Goal: Task Accomplishment & Management: Use online tool/utility

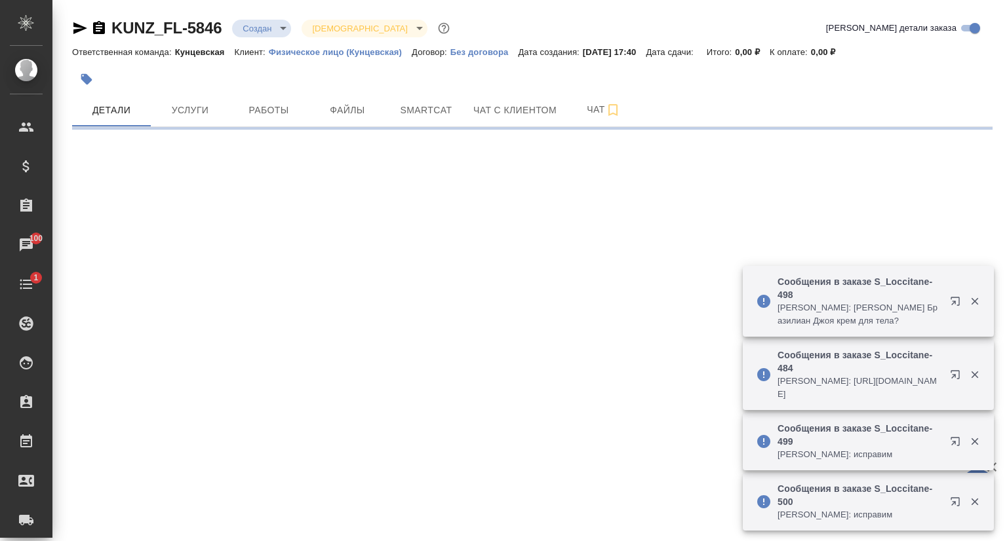
select select "RU"
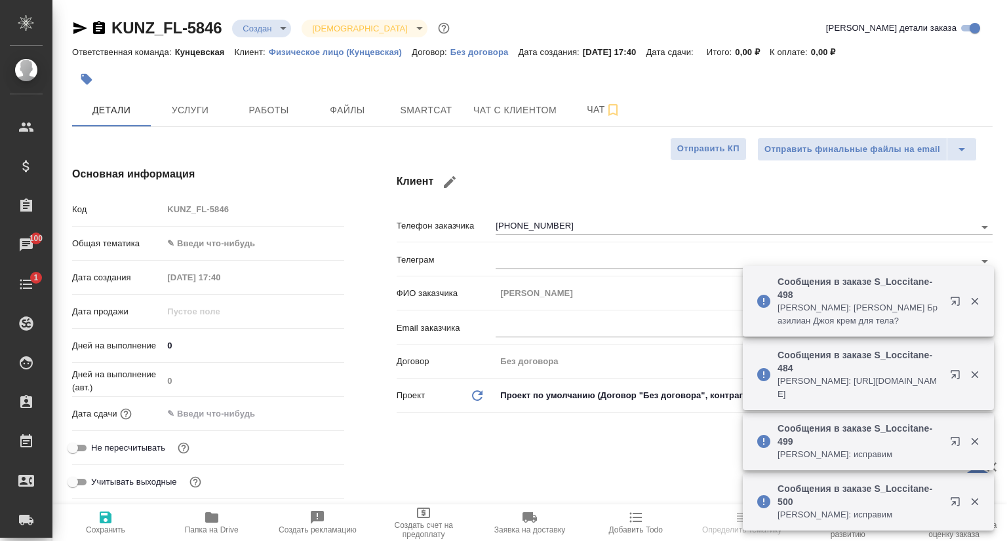
type textarea "x"
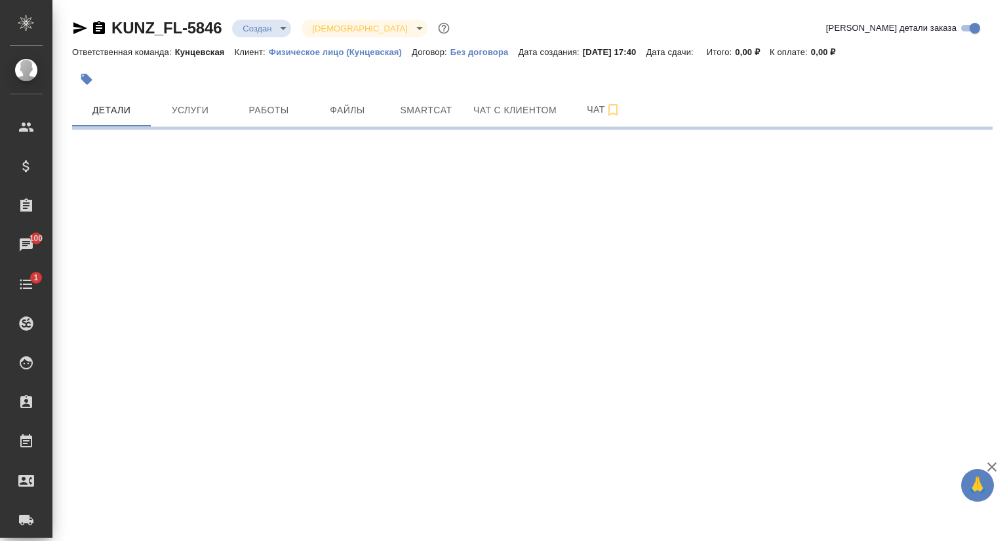
select select "RU"
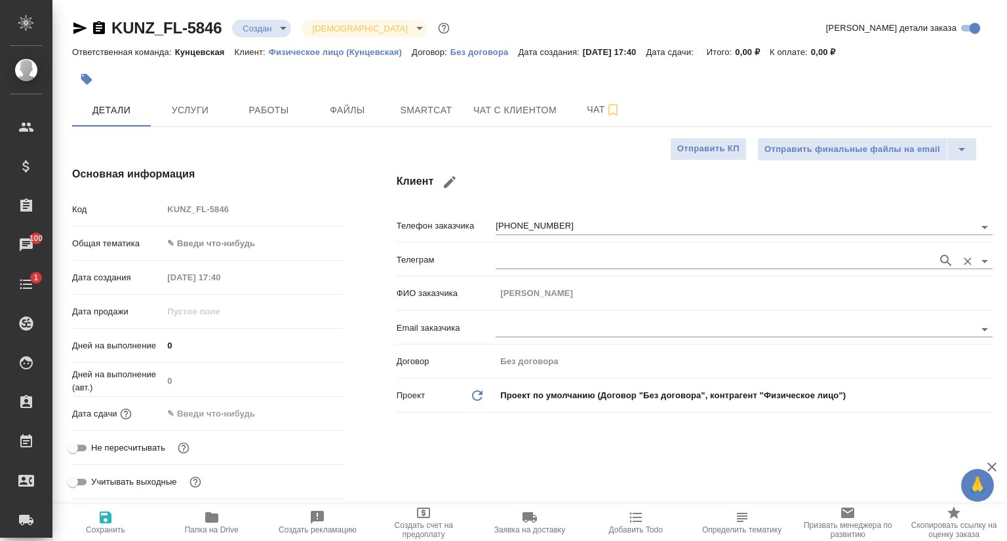
type textarea "x"
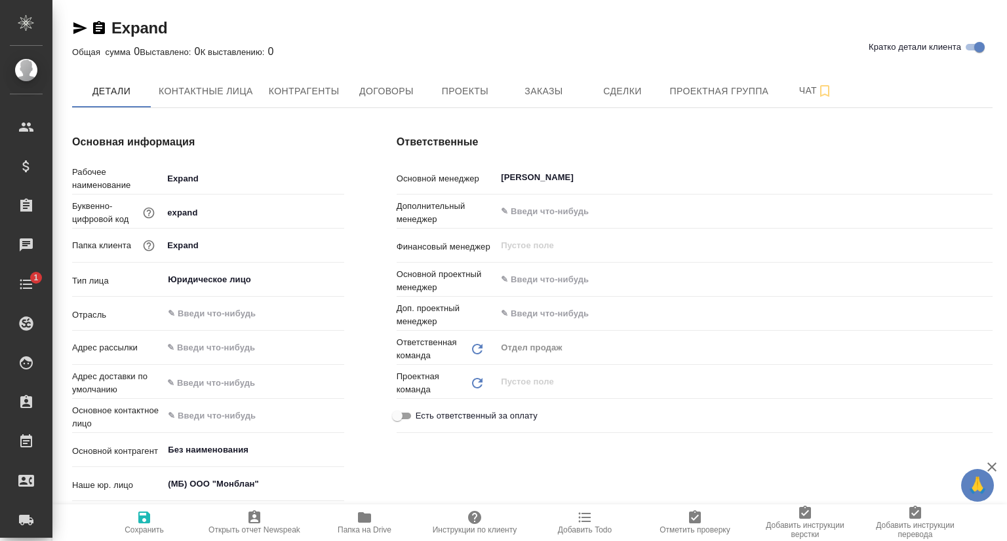
type textarea "x"
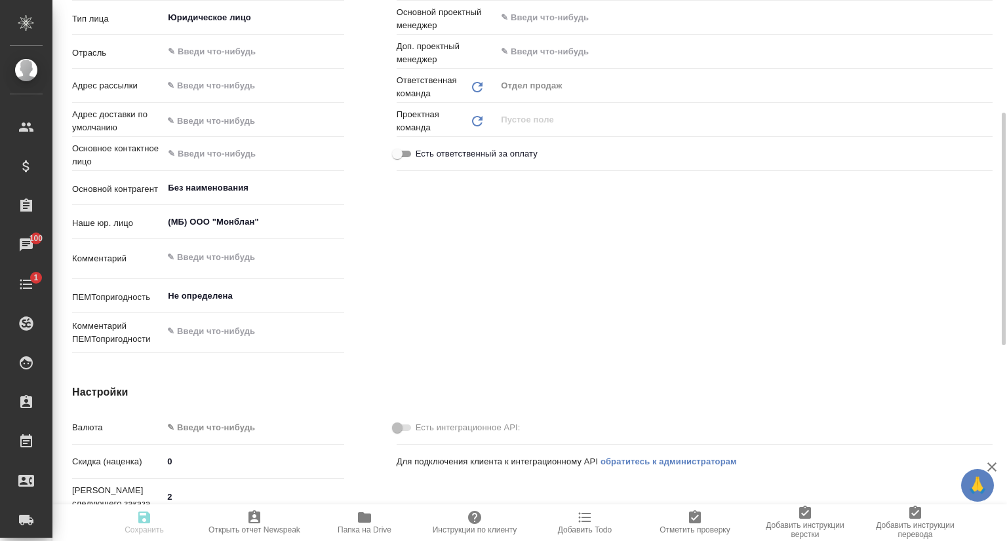
type textarea "x"
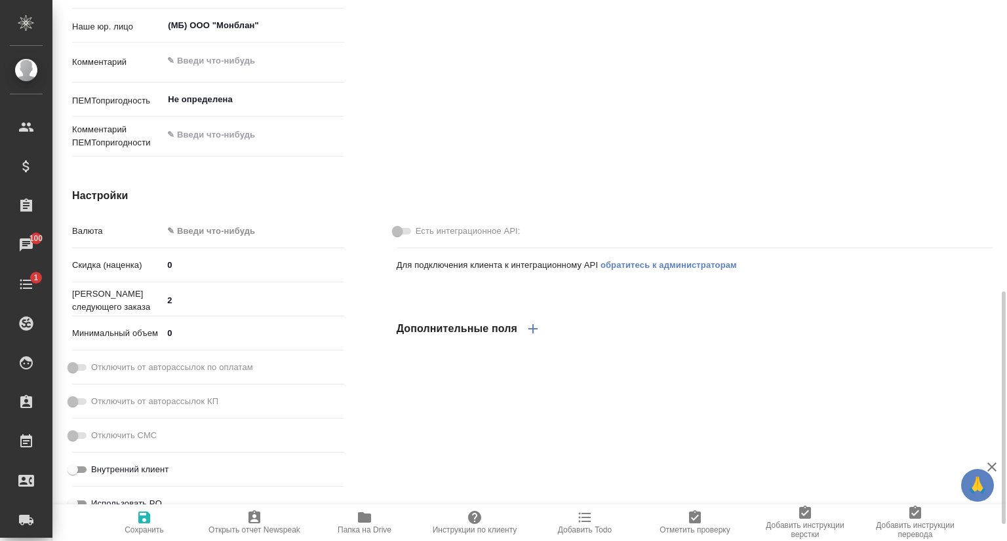
scroll to position [524, 0]
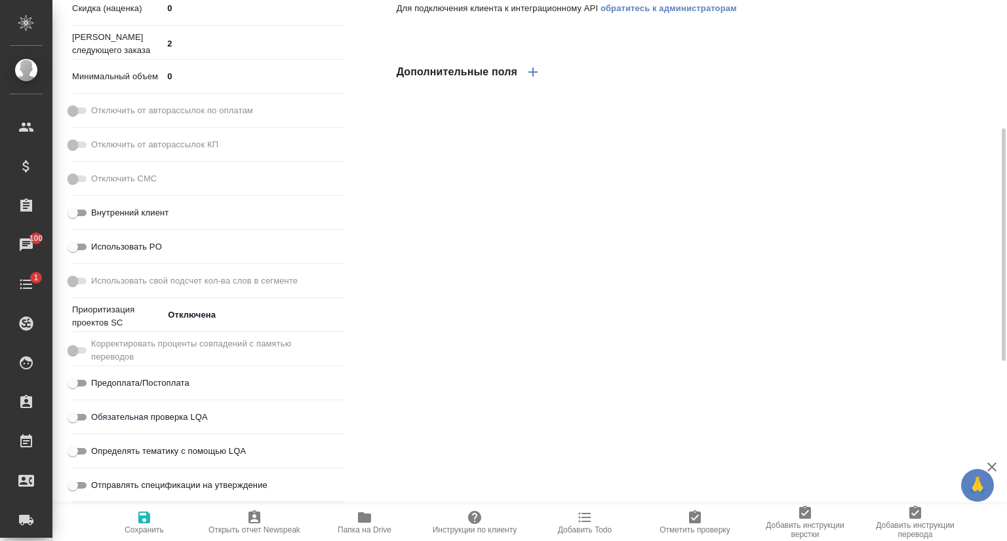
type textarea "x"
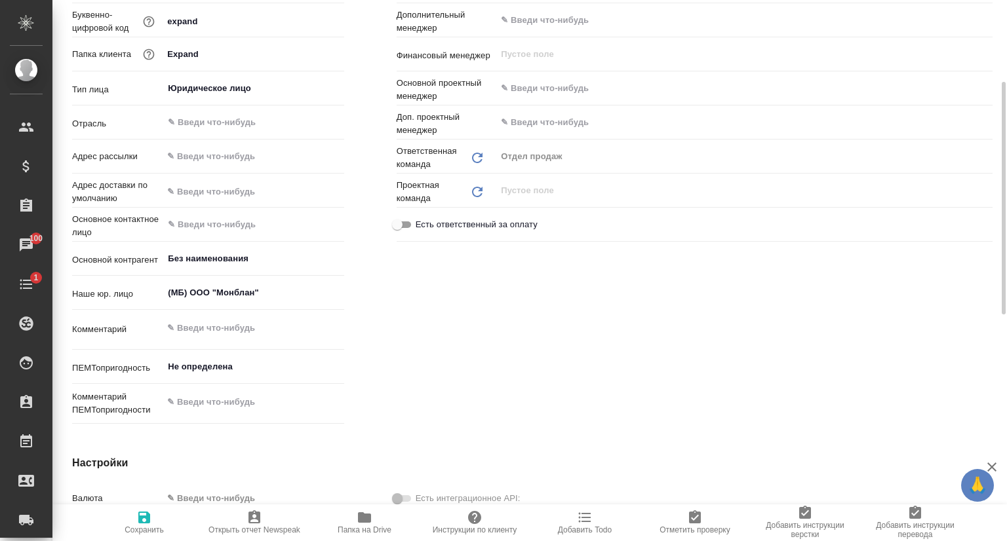
scroll to position [0, 0]
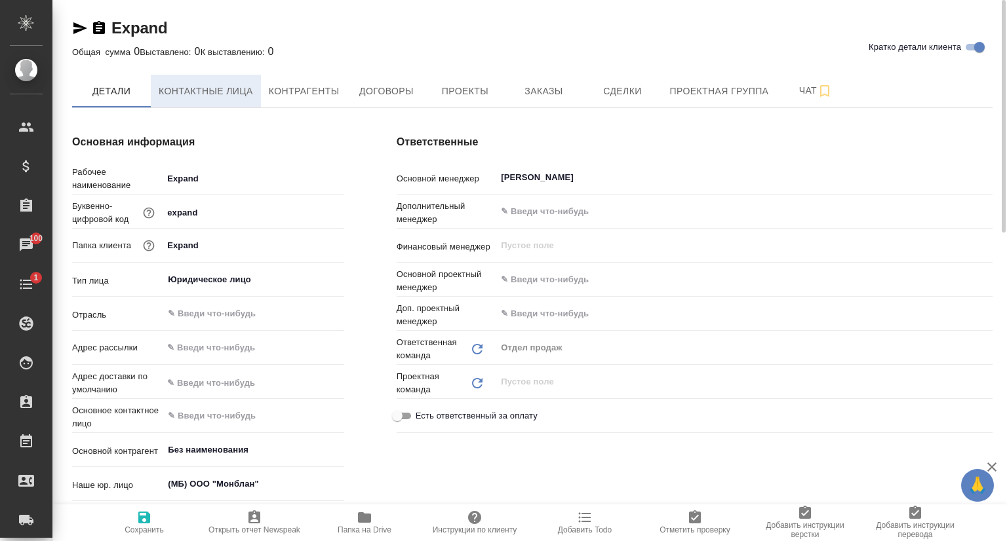
click at [222, 92] on span "Контактные лица" at bounding box center [206, 91] width 94 height 16
select select "RU"
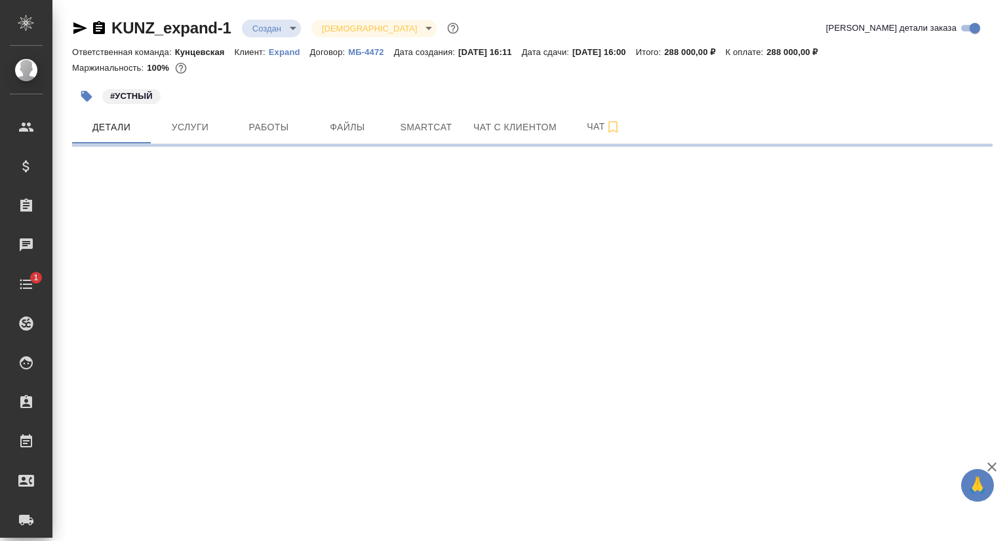
select select "RU"
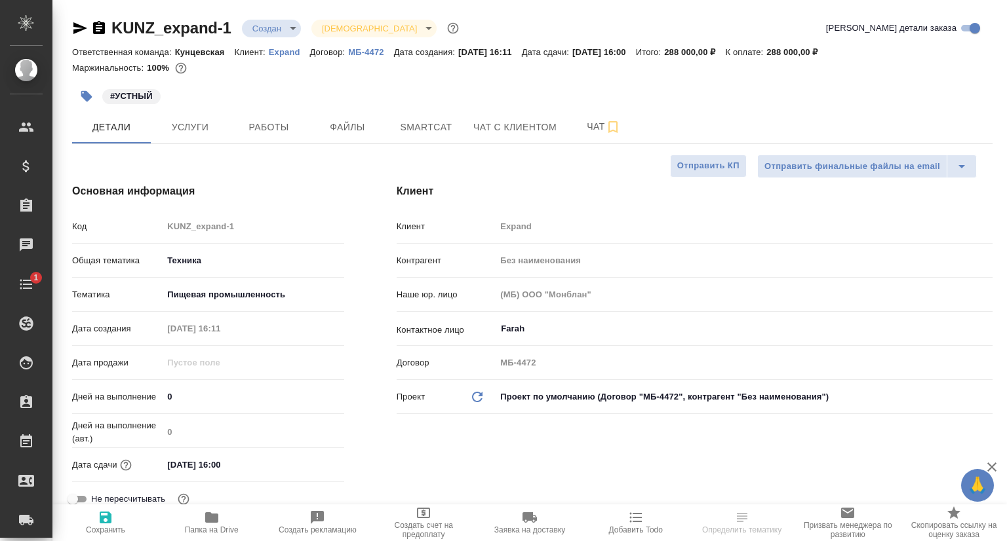
type textarea "x"
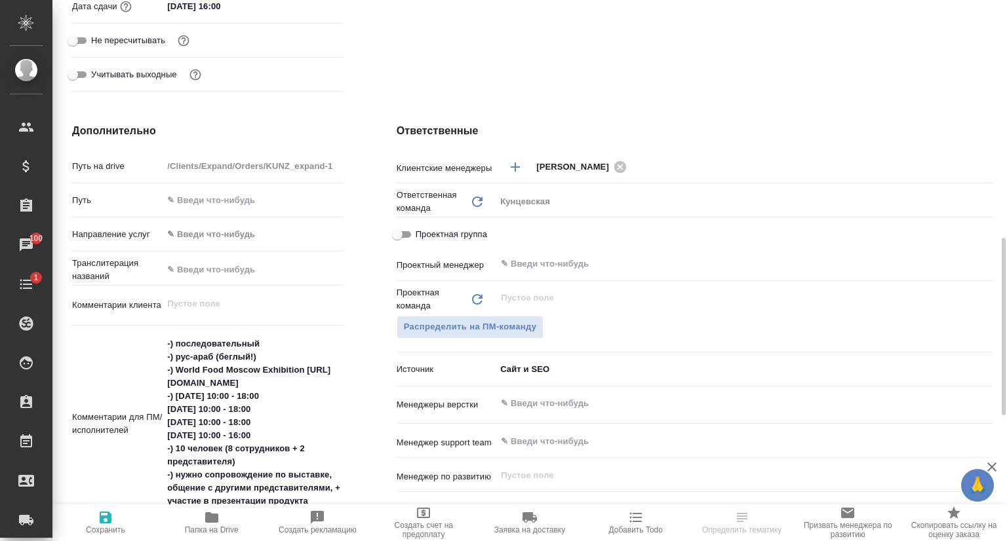
scroll to position [524, 0]
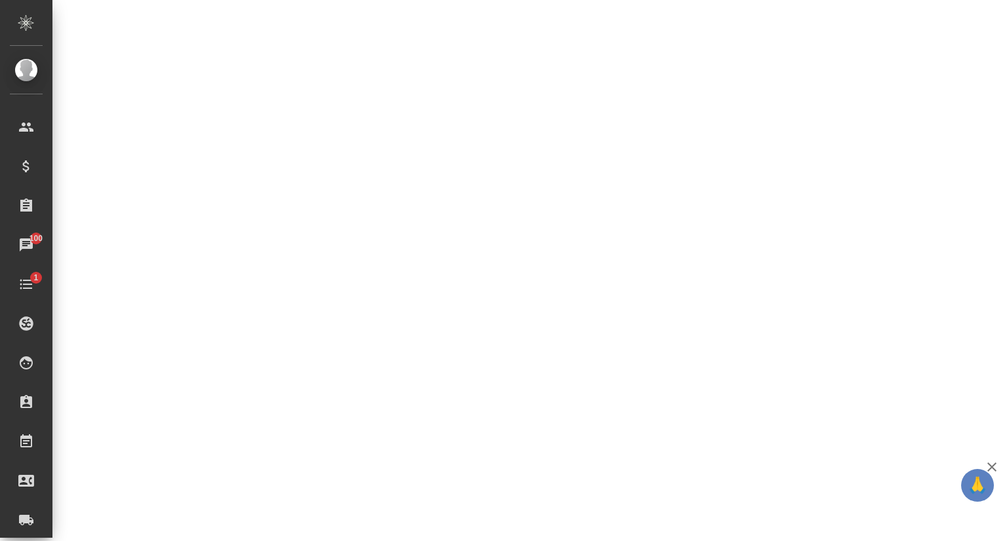
select select "RU"
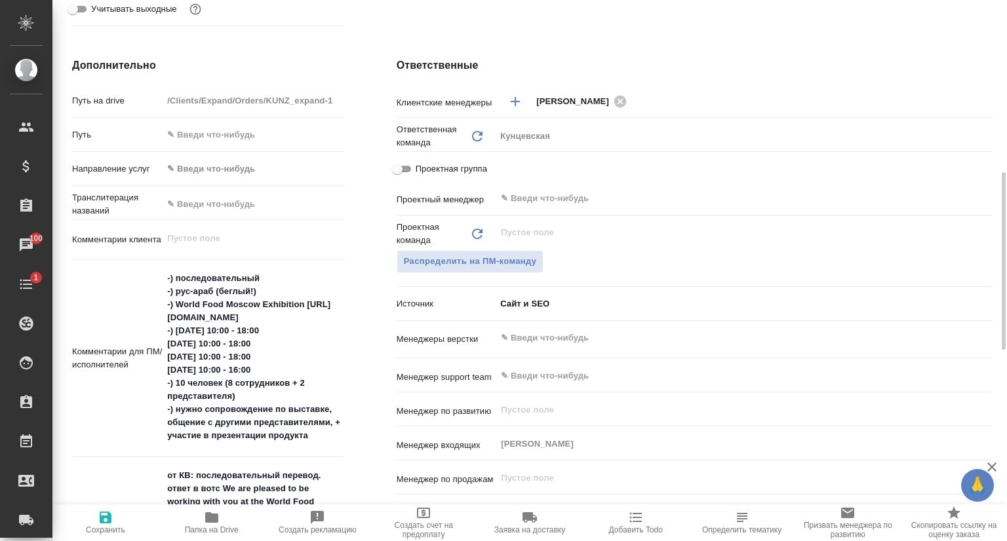
type textarea "x"
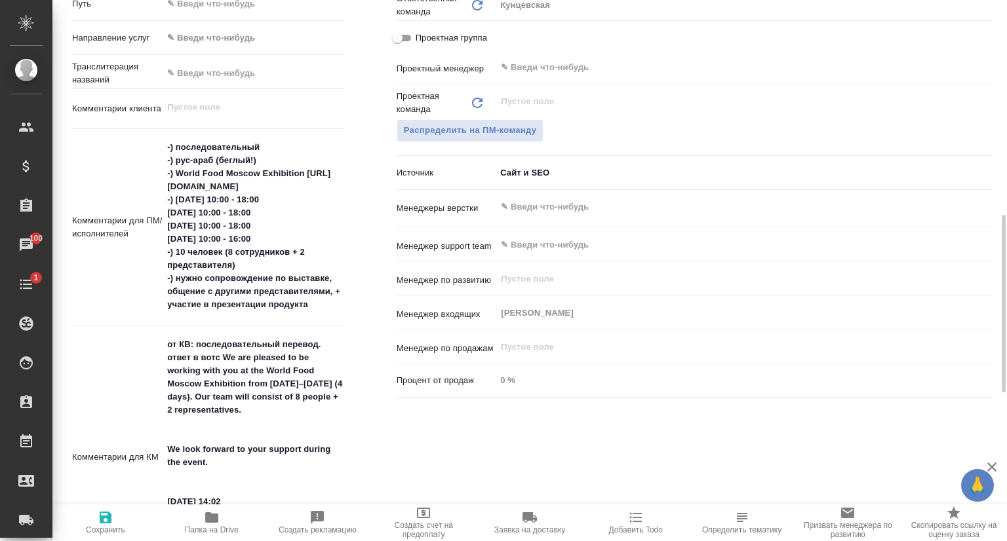
scroll to position [786, 0]
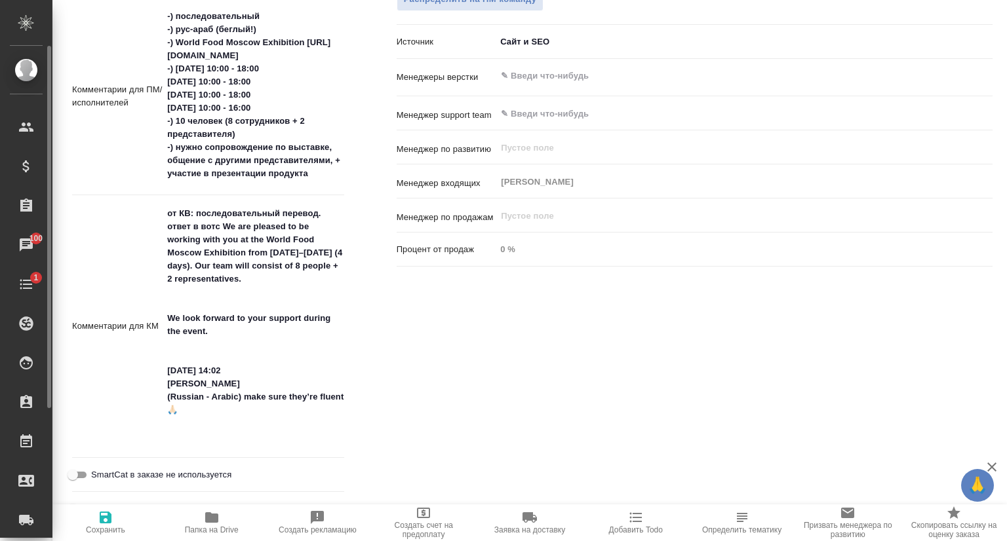
type textarea "x"
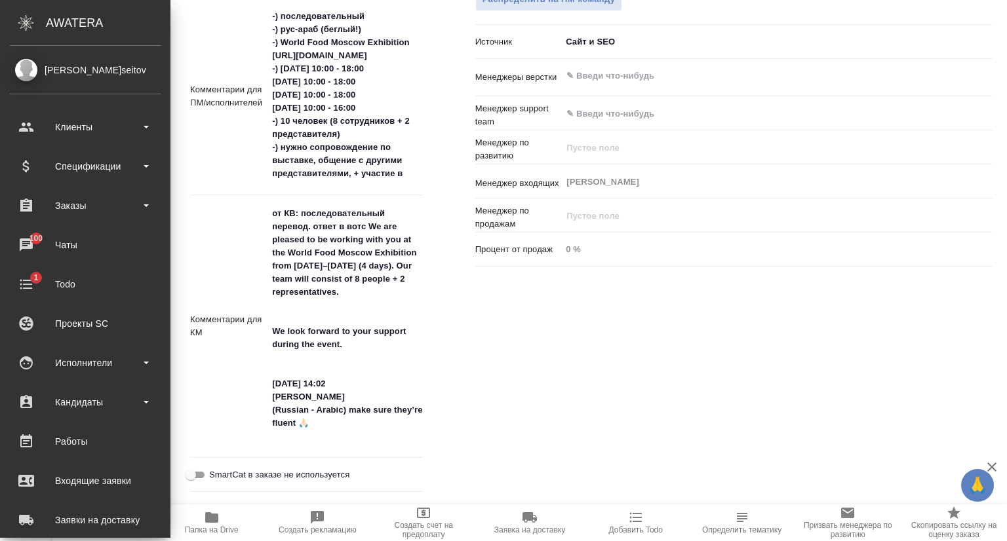
type textarea "x"
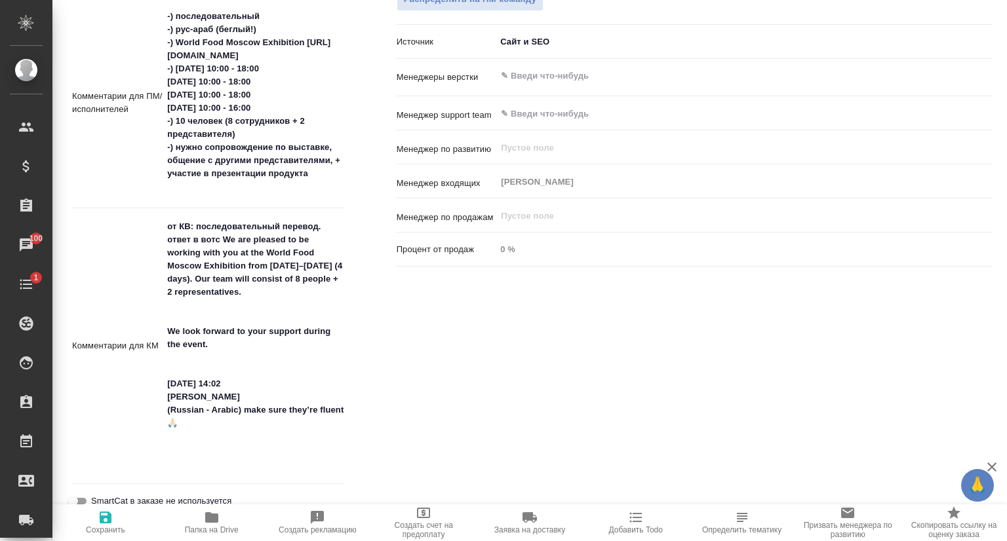
scroll to position [721, 0]
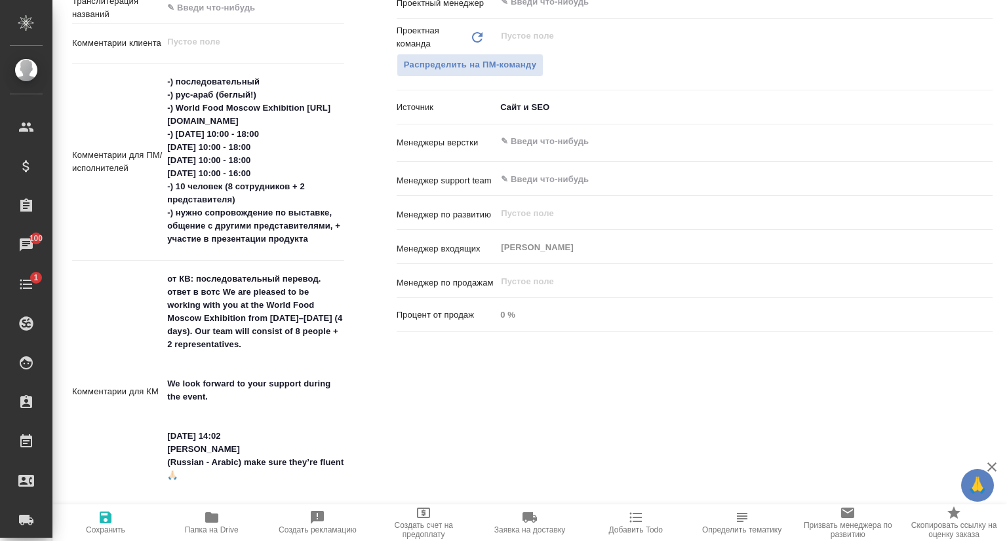
type textarea "x"
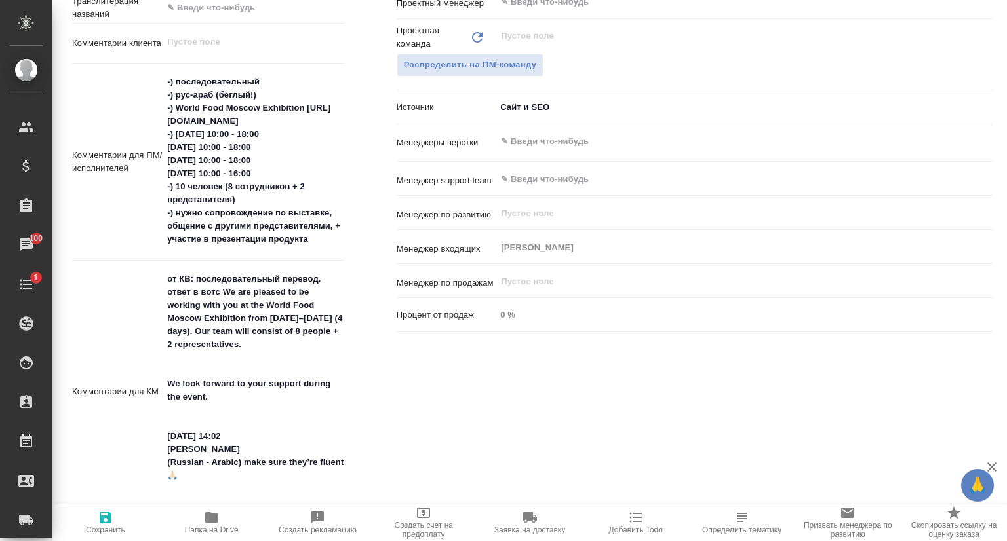
type textarea "x"
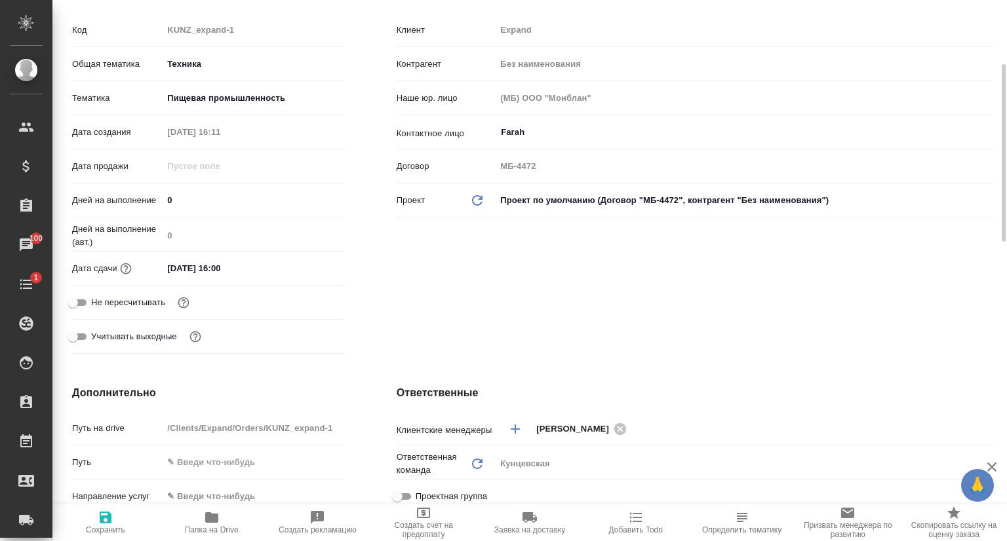
scroll to position [0, 0]
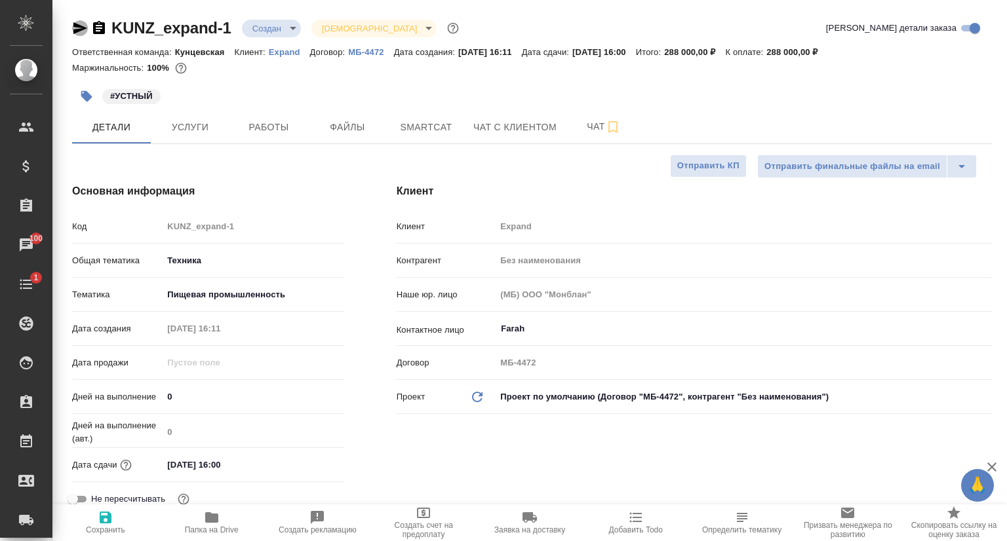
click at [74, 29] on icon "button" at bounding box center [80, 28] width 16 height 16
type textarea "x"
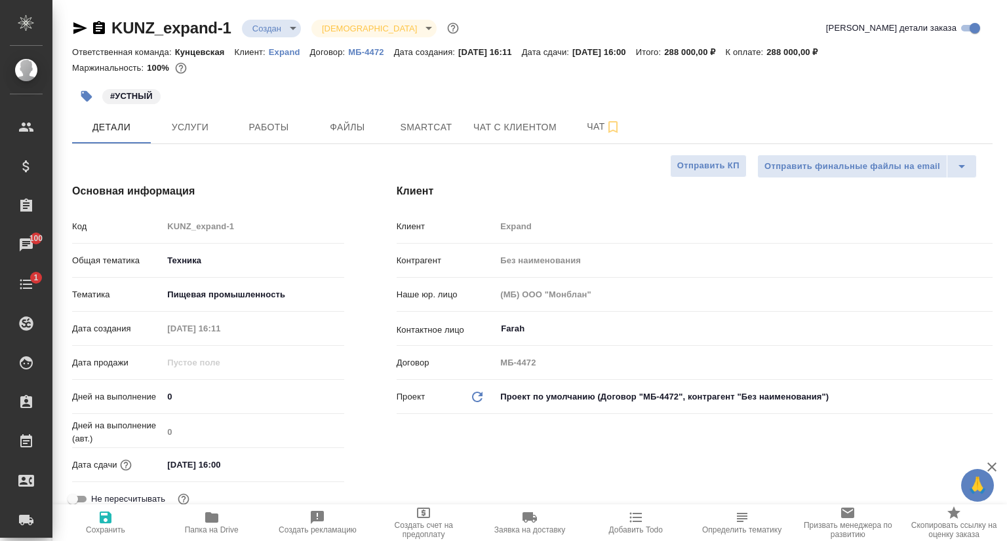
type textarea "x"
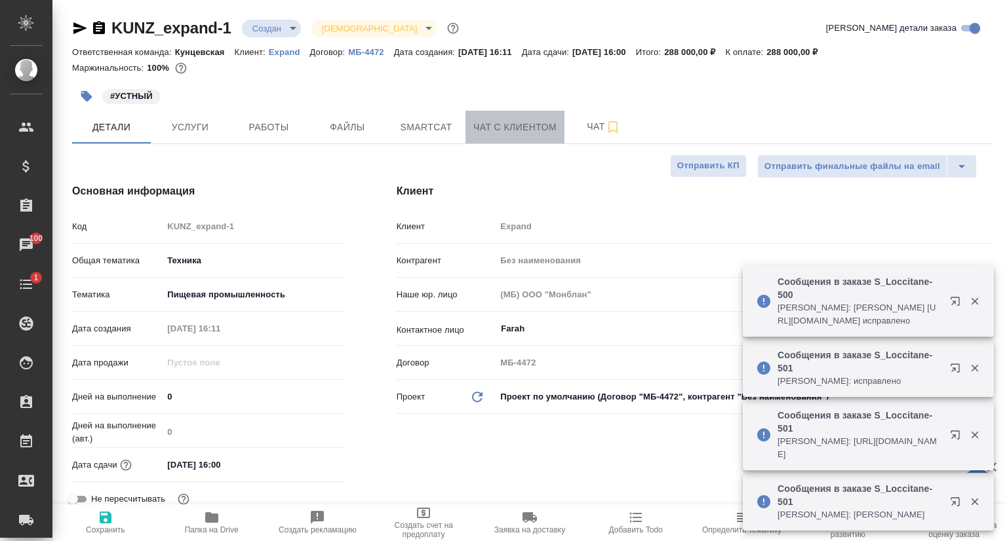
click at [506, 140] on button "Чат с клиентом" at bounding box center [514, 127] width 99 height 33
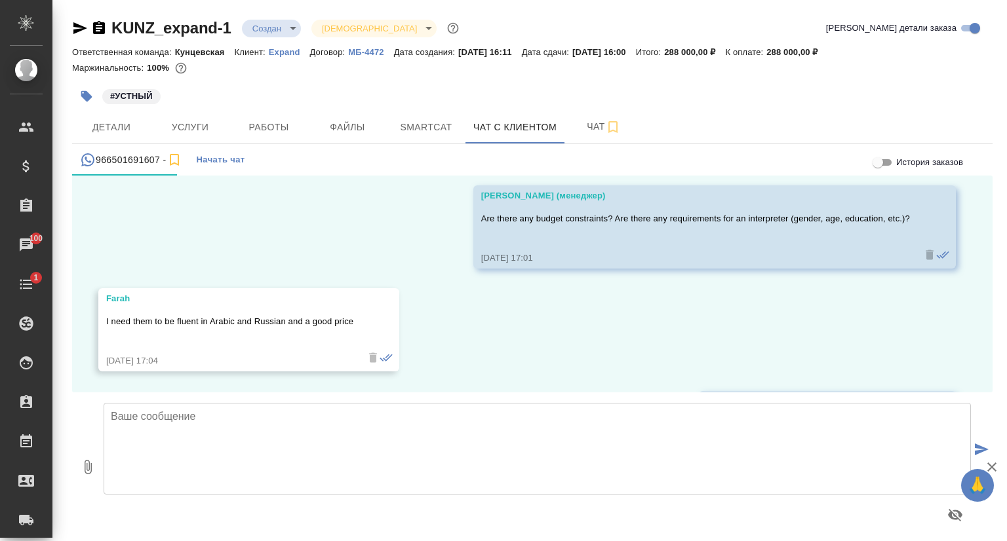
scroll to position [1805, 0]
